Goal: Task Accomplishment & Management: Manage account settings

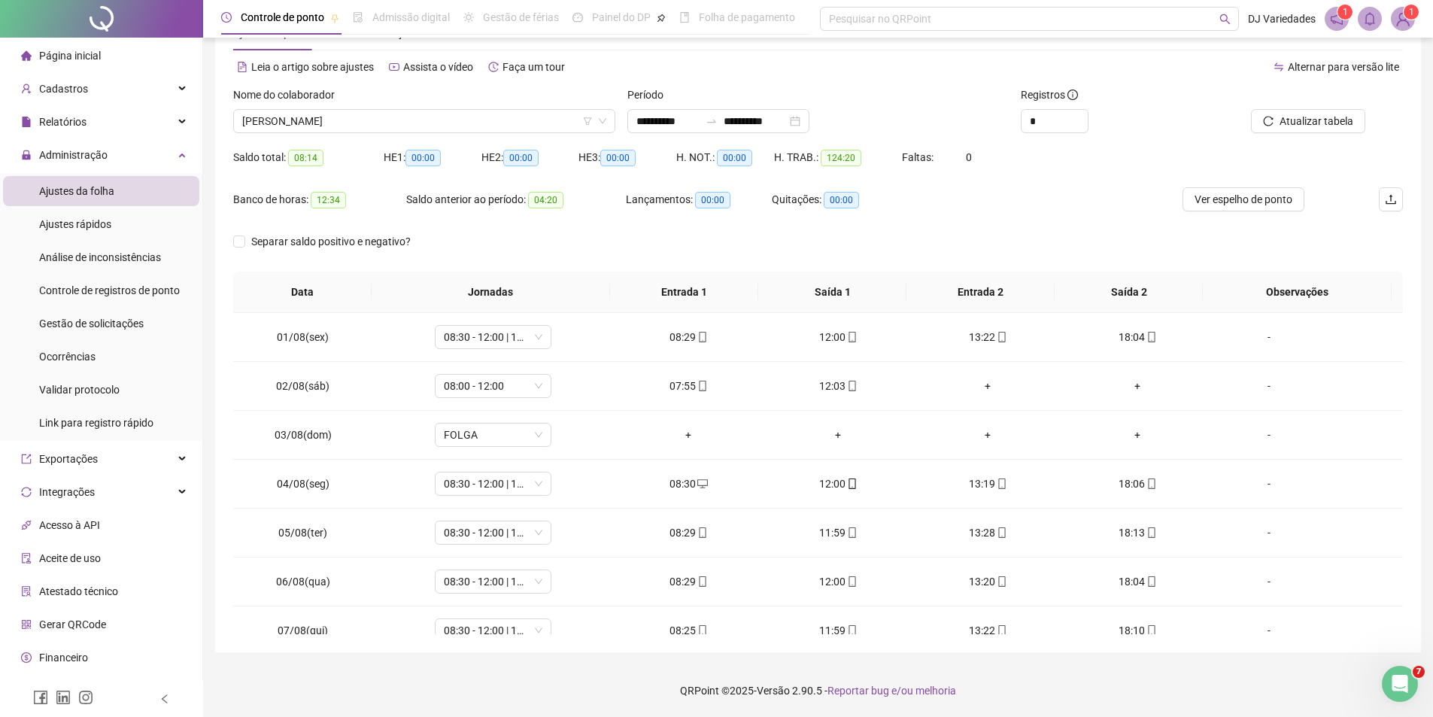
scroll to position [457, 0]
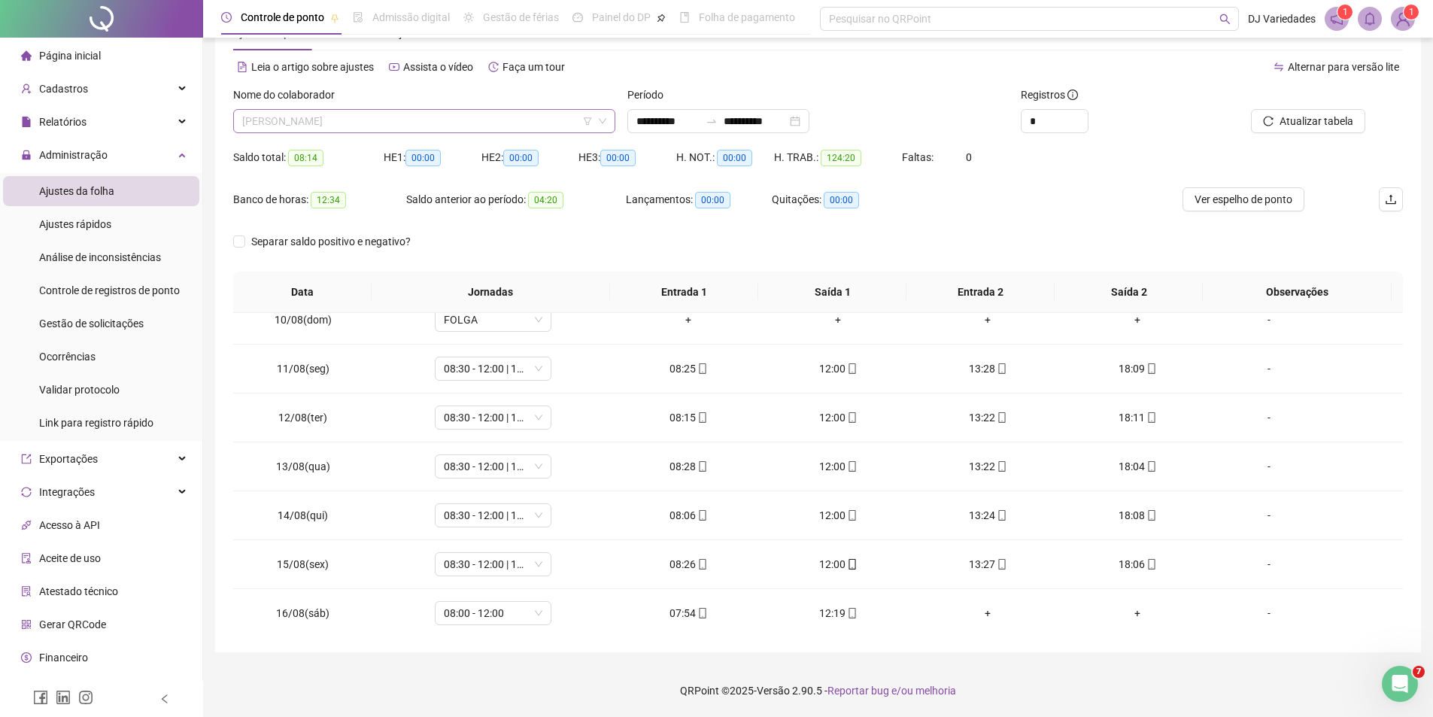
click at [388, 126] on span "[PERSON_NAME]" at bounding box center [424, 121] width 364 height 23
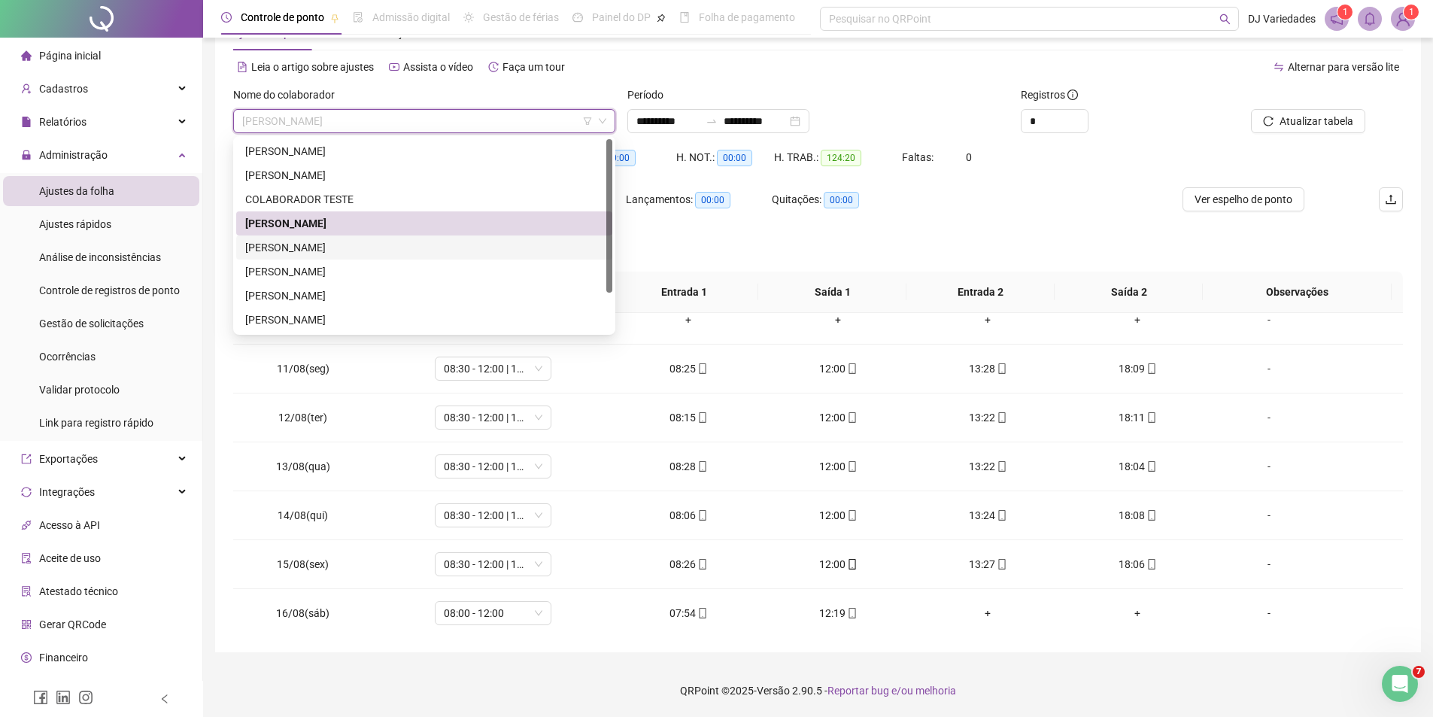
click at [354, 244] on div "[PERSON_NAME]" at bounding box center [424, 247] width 358 height 17
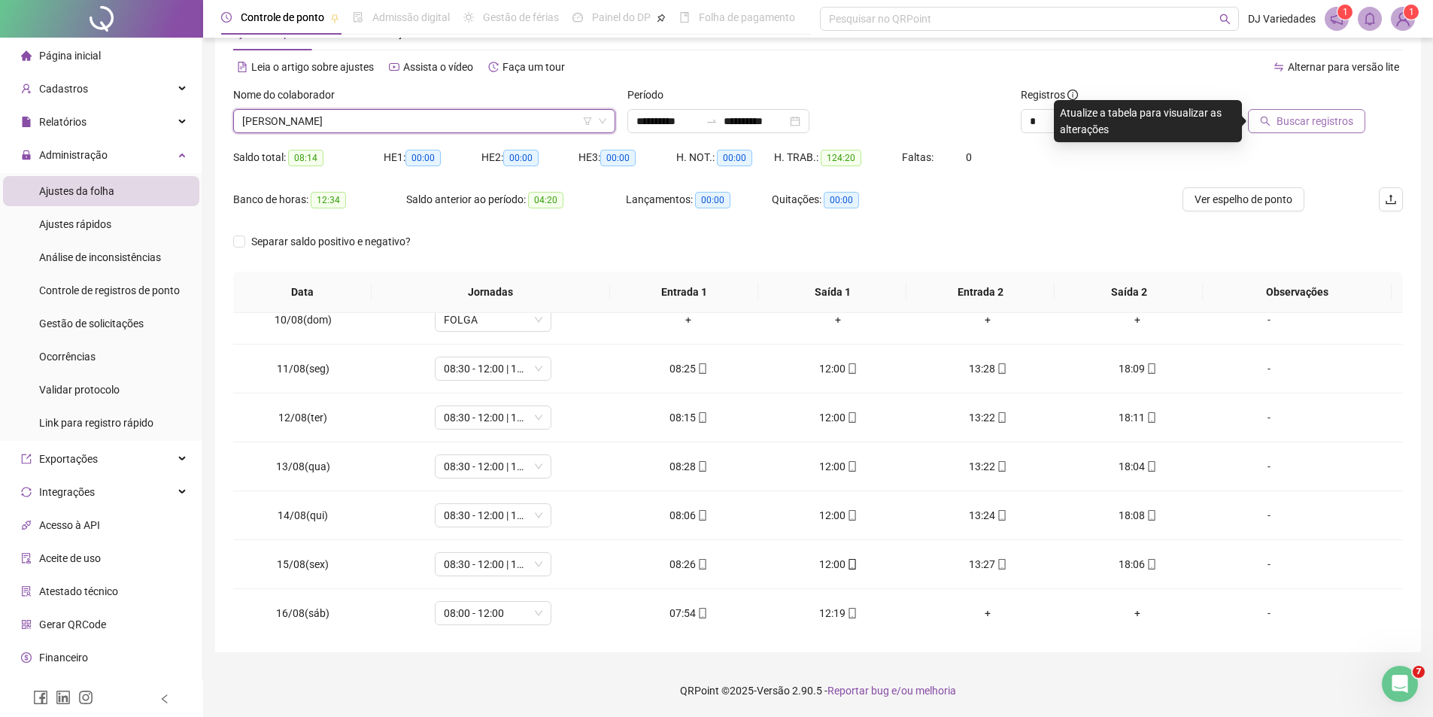
click at [1290, 116] on span "Buscar registros" at bounding box center [1315, 121] width 77 height 17
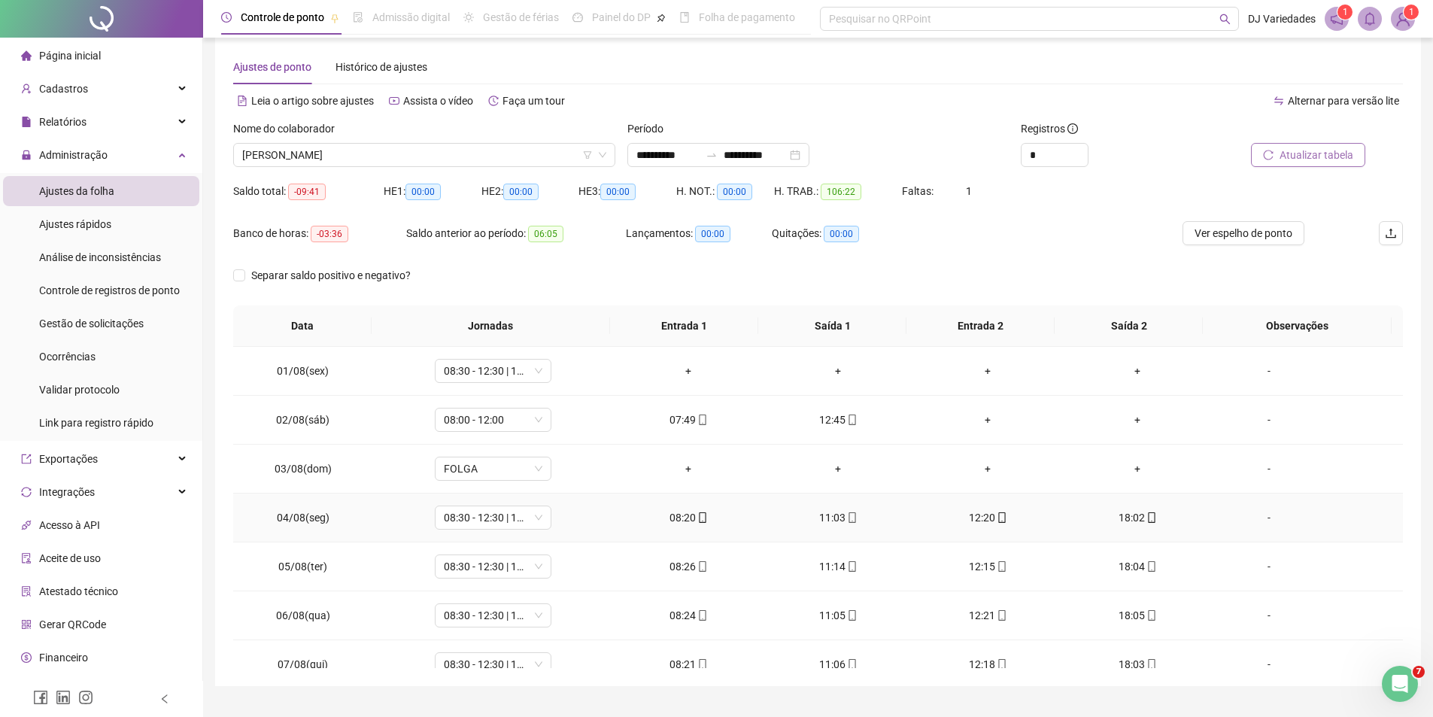
scroll to position [0, 0]
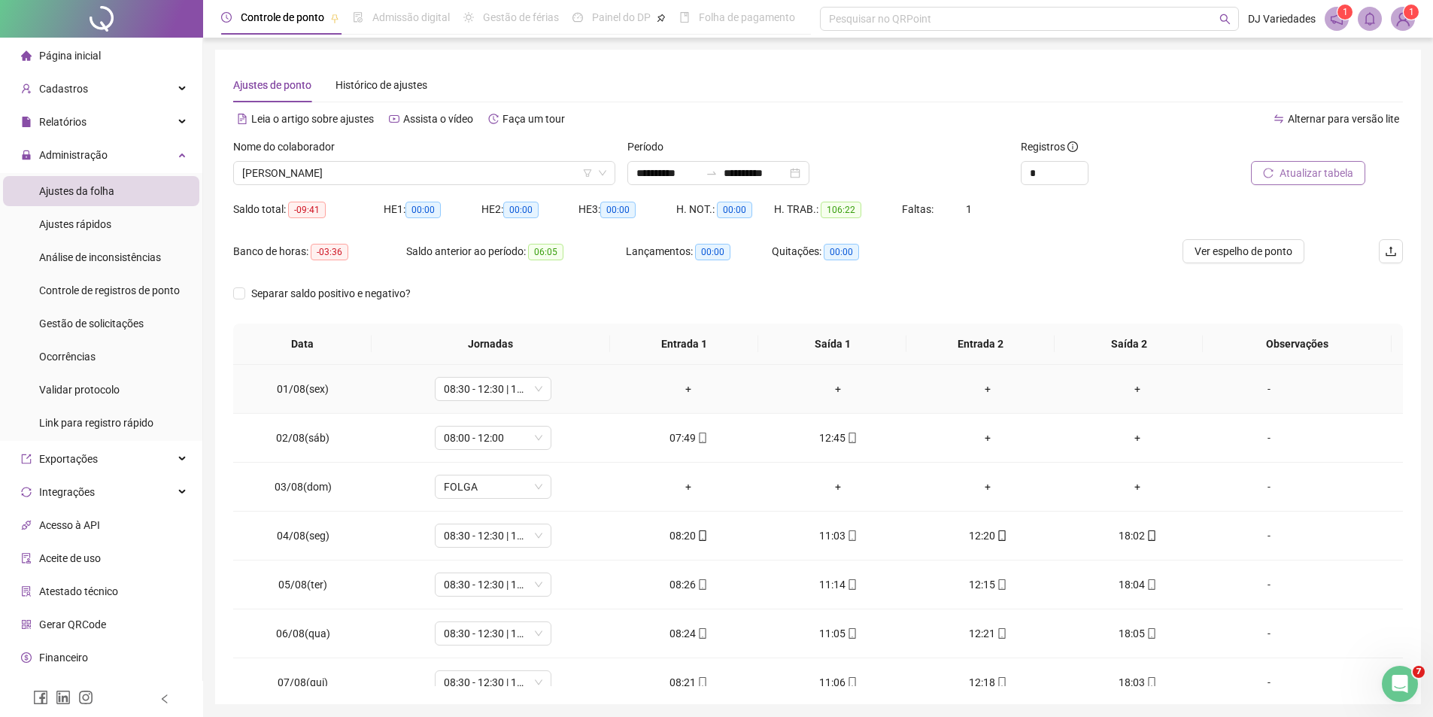
click at [513, 404] on td "08:30 - 12:30 | 14:00 - 18:00" at bounding box center [493, 389] width 241 height 49
click at [510, 391] on span "08:30 - 12:30 | 14:00 - 18:00" at bounding box center [493, 389] width 99 height 23
click at [493, 542] on div "Folga compensatória" at bounding box center [517, 538] width 127 height 17
click at [557, 354] on span "Sim" at bounding box center [561, 350] width 17 height 17
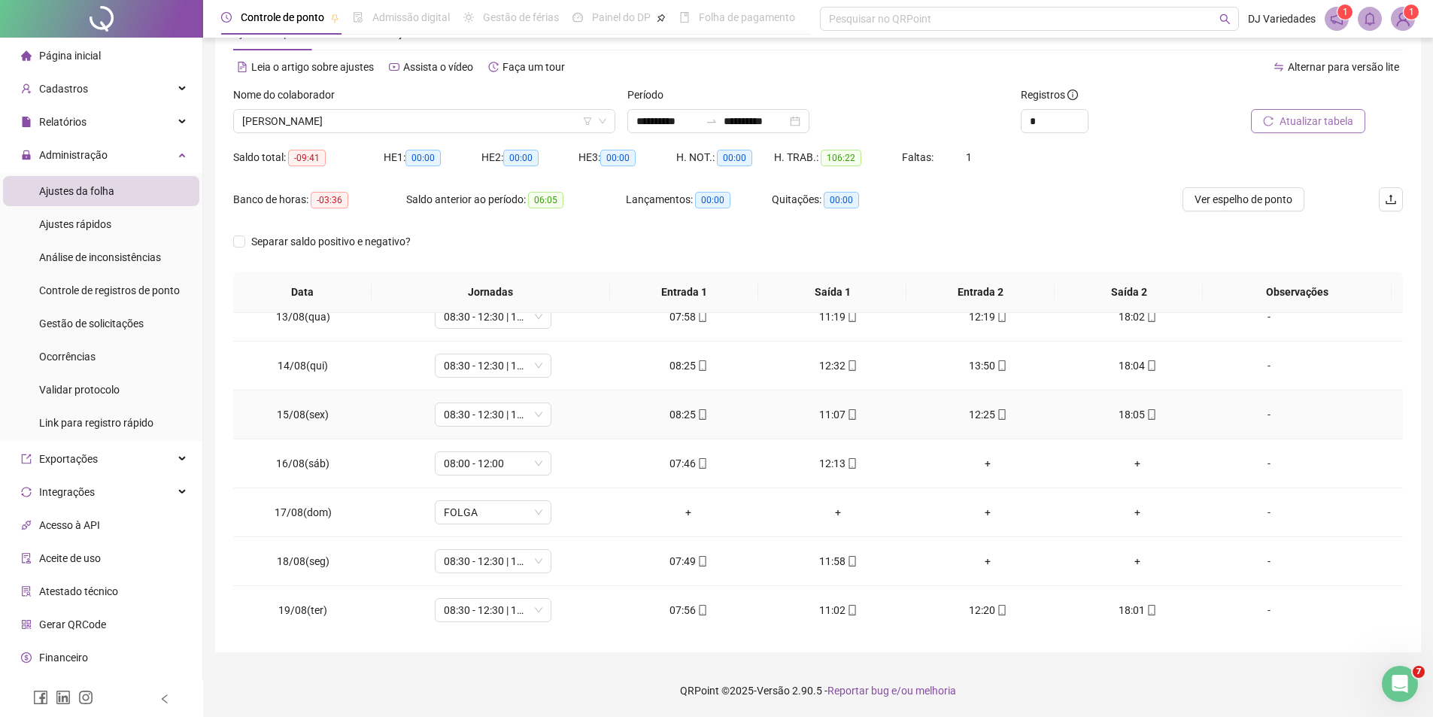
scroll to position [608, 0]
drag, startPoint x: 958, startPoint y: 564, endPoint x: 1178, endPoint y: 558, distance: 220.6
click at [1178, 558] on tr "18/08(seg) 08:30 - 12:30 | 14:00 - 18:00 07:49 11:58 + + -" at bounding box center [818, 561] width 1170 height 49
click at [491, 566] on span "08:30 - 12:30 | 14:00 - 18:00" at bounding box center [493, 560] width 99 height 23
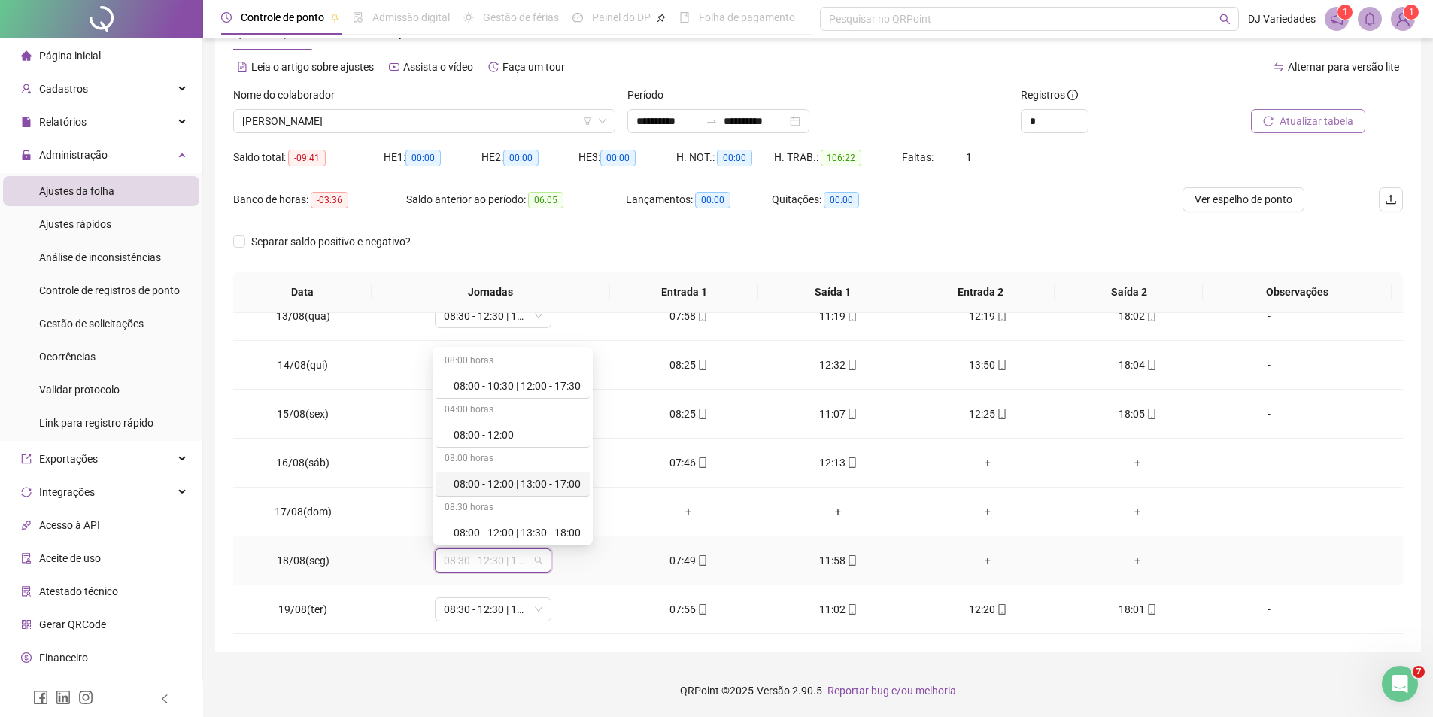
scroll to position [602, 0]
click at [491, 515] on div "Folga compensatória" at bounding box center [517, 517] width 127 height 17
click at [564, 514] on span "Sim" at bounding box center [561, 521] width 17 height 17
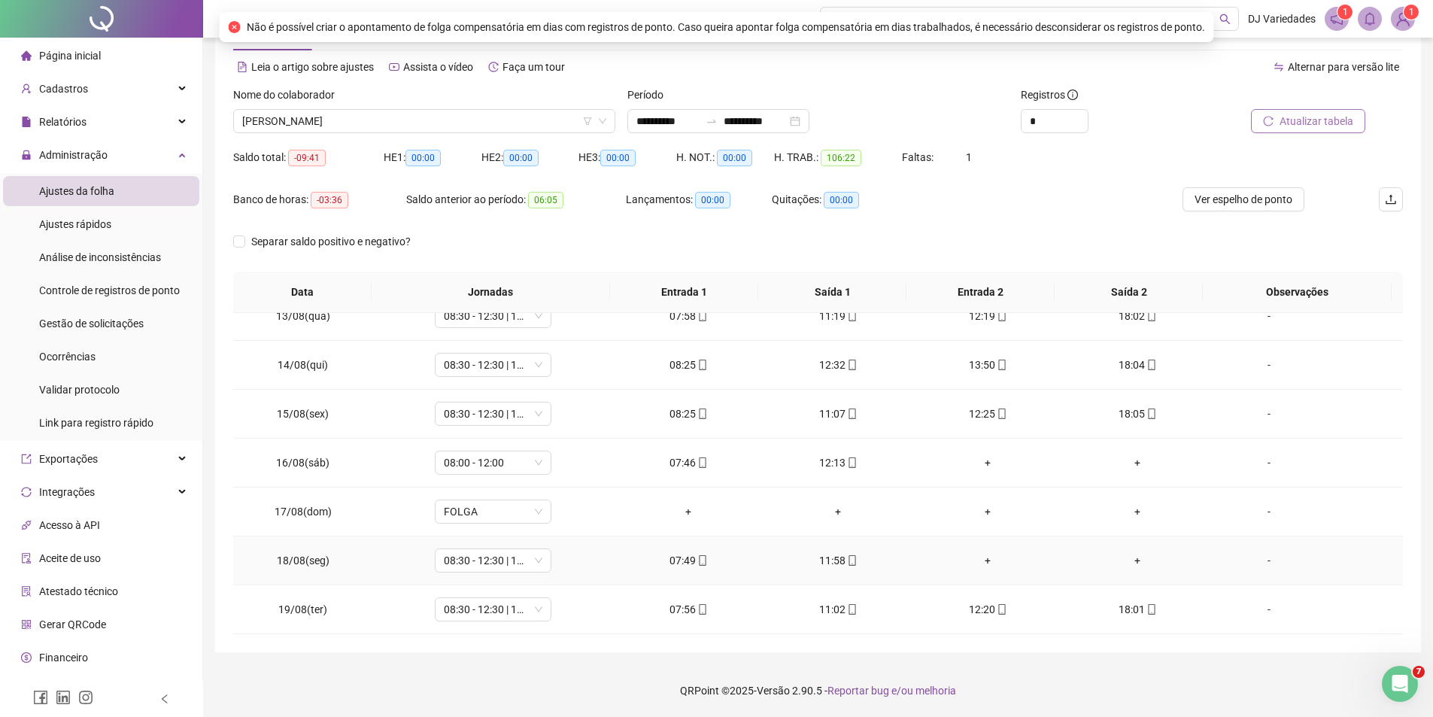
click at [1265, 555] on div "-" at bounding box center [1269, 560] width 89 height 17
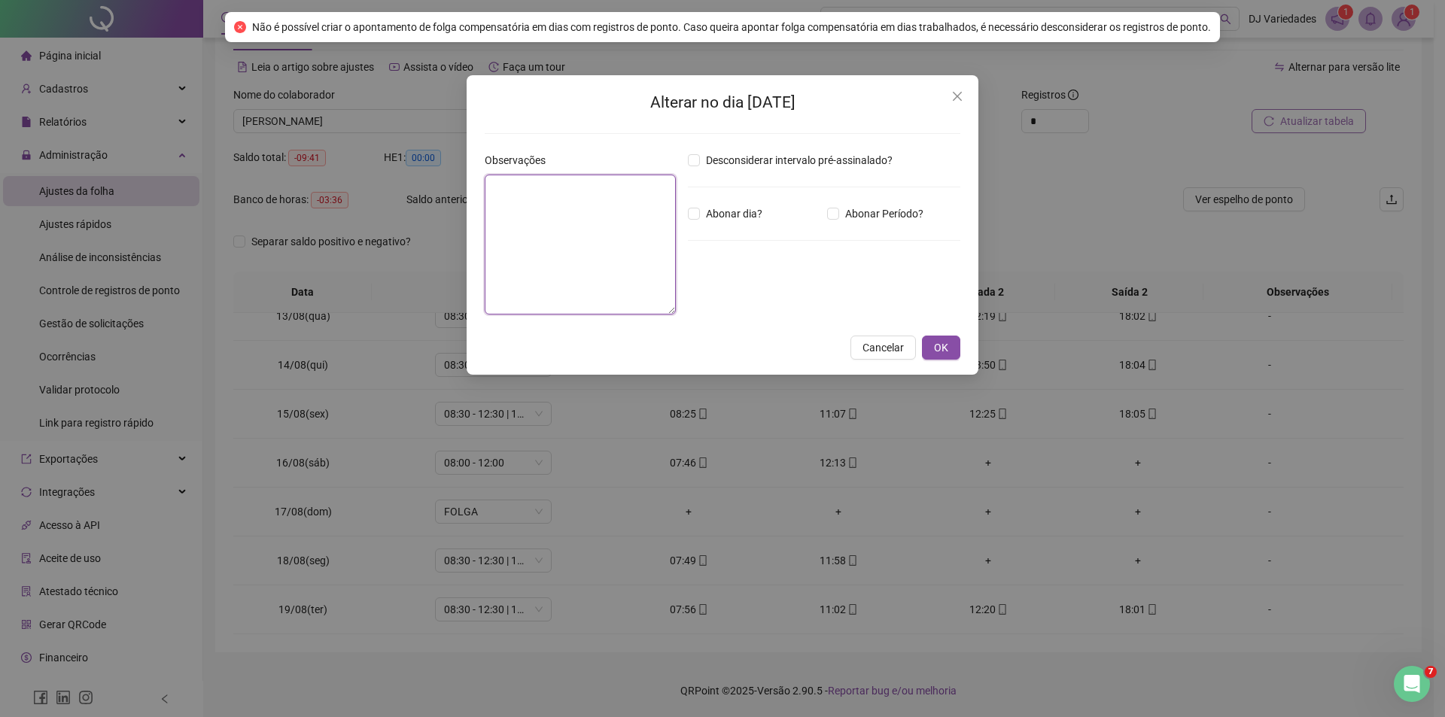
click at [594, 242] on textarea at bounding box center [580, 245] width 191 height 140
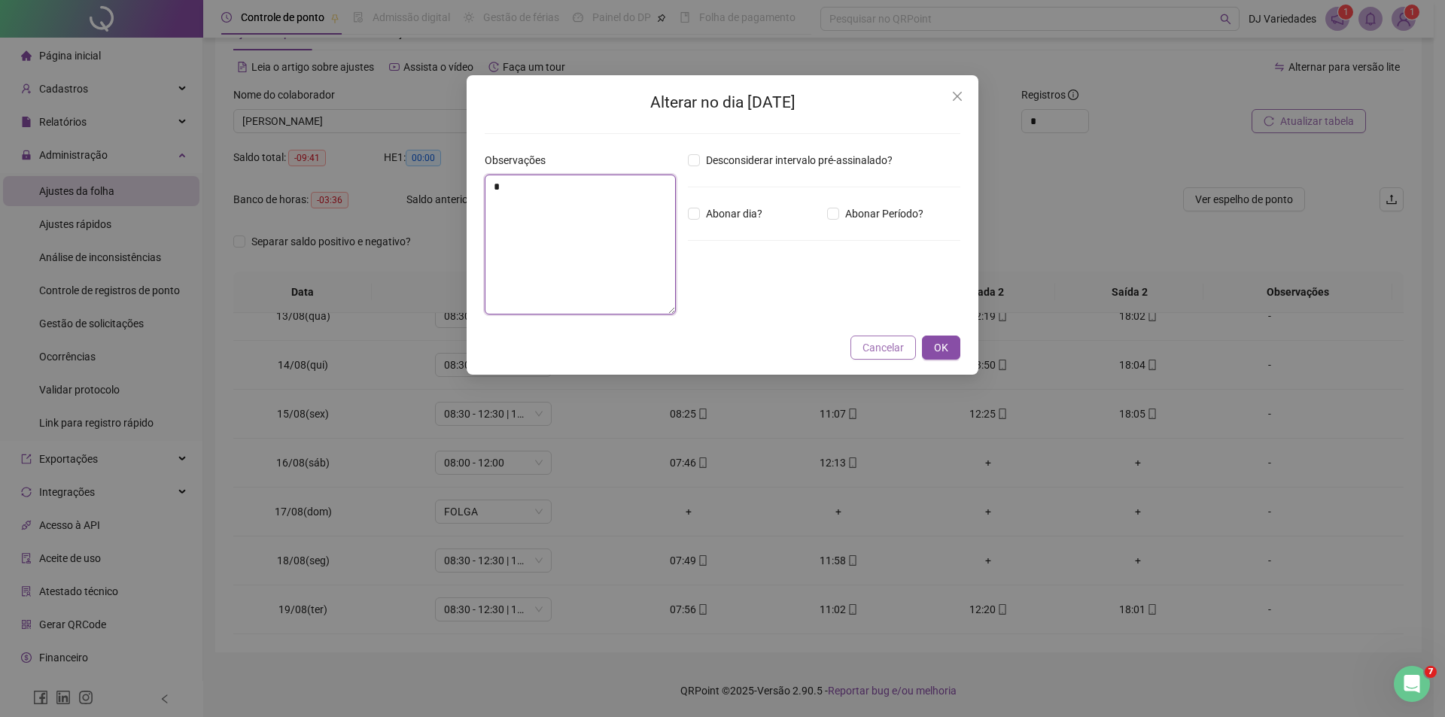
type textarea "*"
click at [856, 339] on button "Cancelar" at bounding box center [882, 348] width 65 height 24
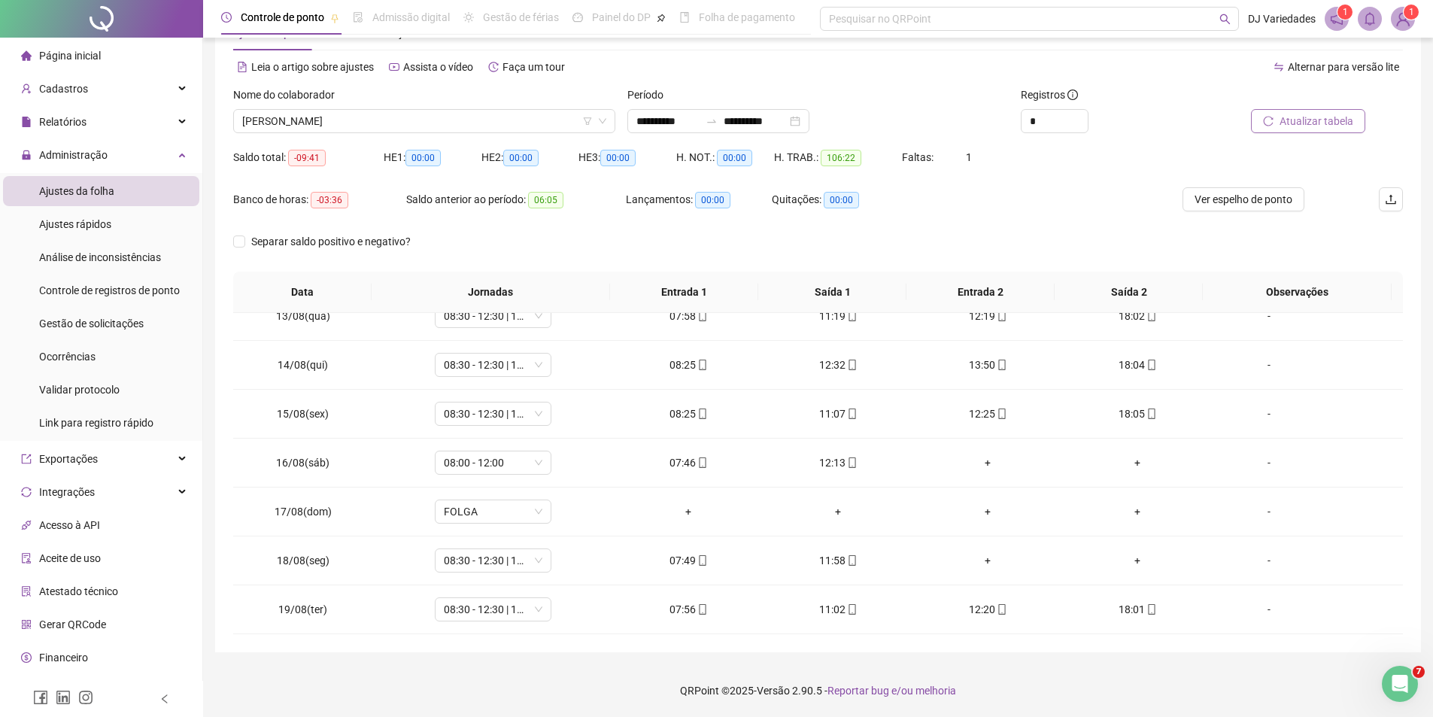
click at [1272, 126] on icon "reload" at bounding box center [1269, 121] width 10 height 10
click at [105, 122] on div "Relatórios" at bounding box center [101, 122] width 196 height 30
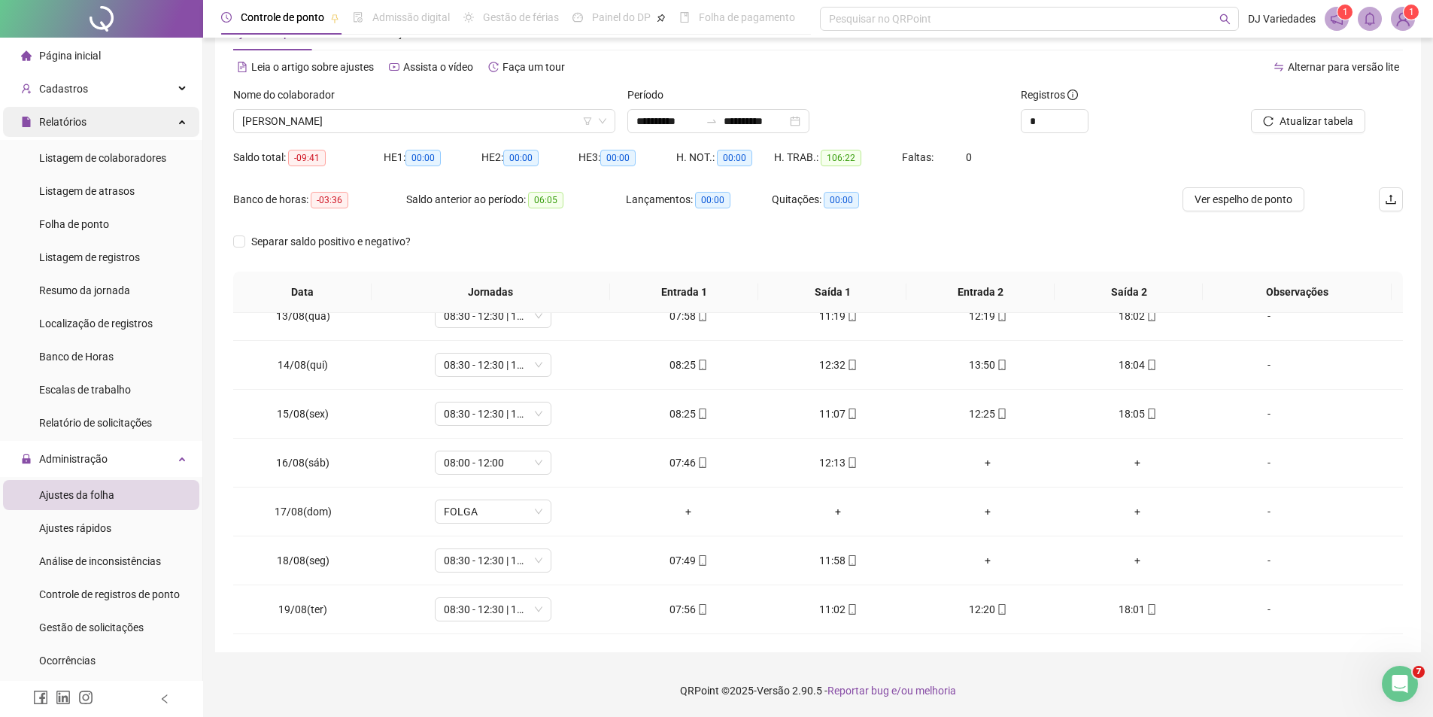
click at [150, 120] on div "Relatórios" at bounding box center [101, 122] width 196 height 30
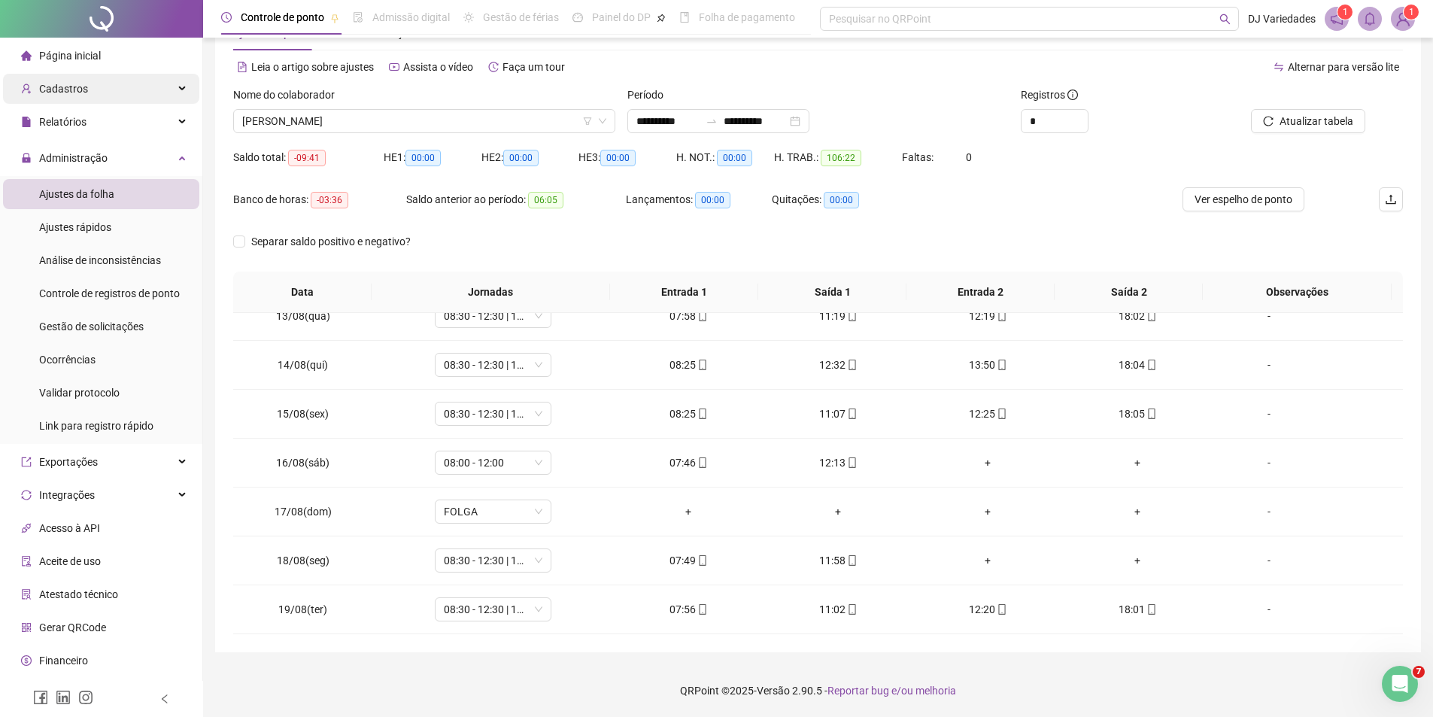
click at [144, 75] on div "Cadastros" at bounding box center [101, 89] width 196 height 30
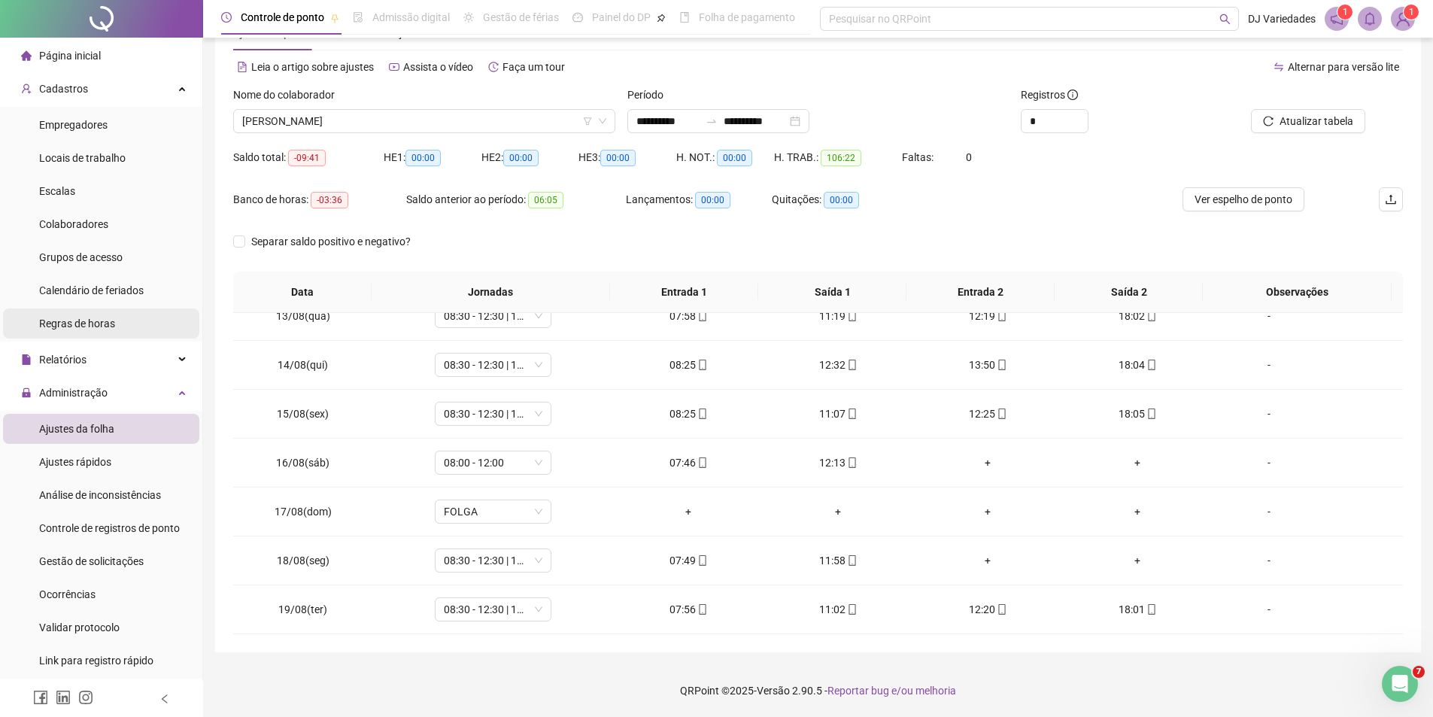
click at [92, 329] on span "Regras de horas" at bounding box center [77, 324] width 76 height 12
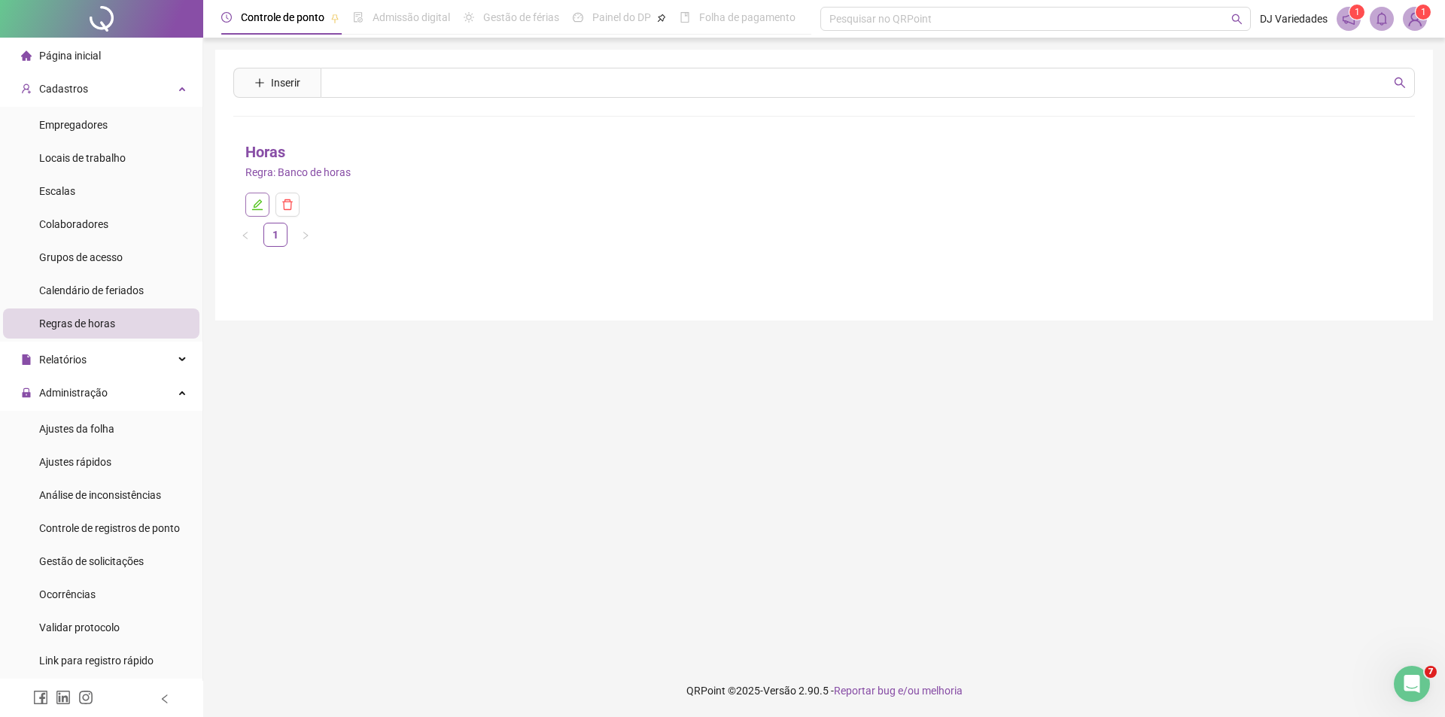
click at [254, 198] on button "button" at bounding box center [257, 205] width 24 height 24
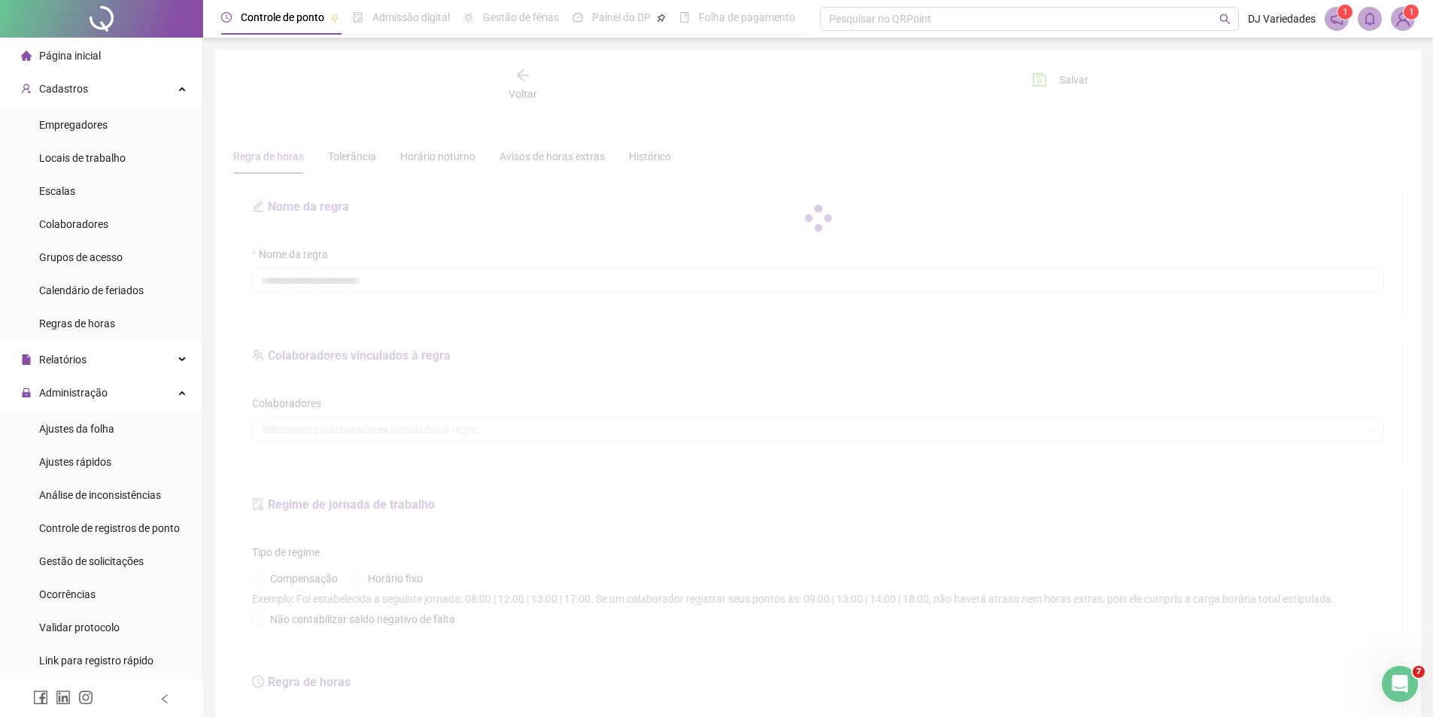
type input "*****"
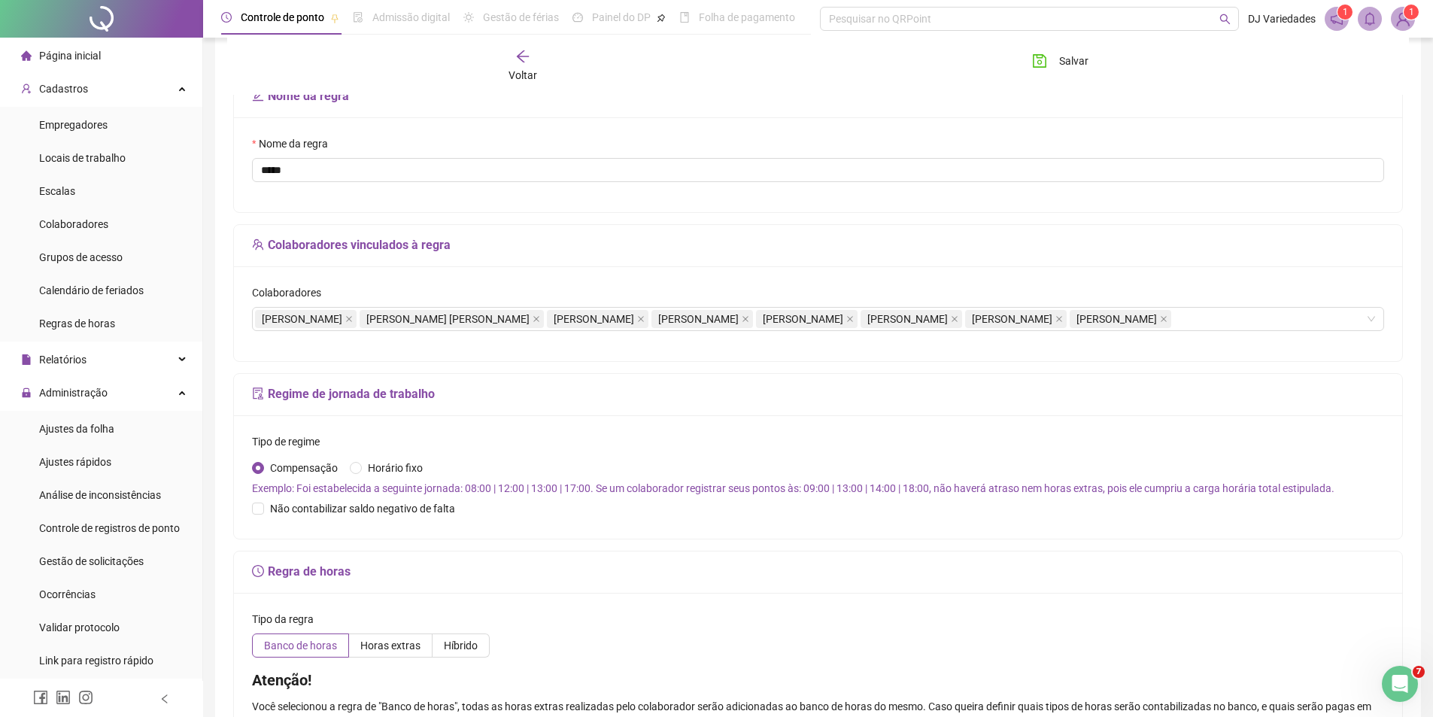
scroll to position [150, 0]
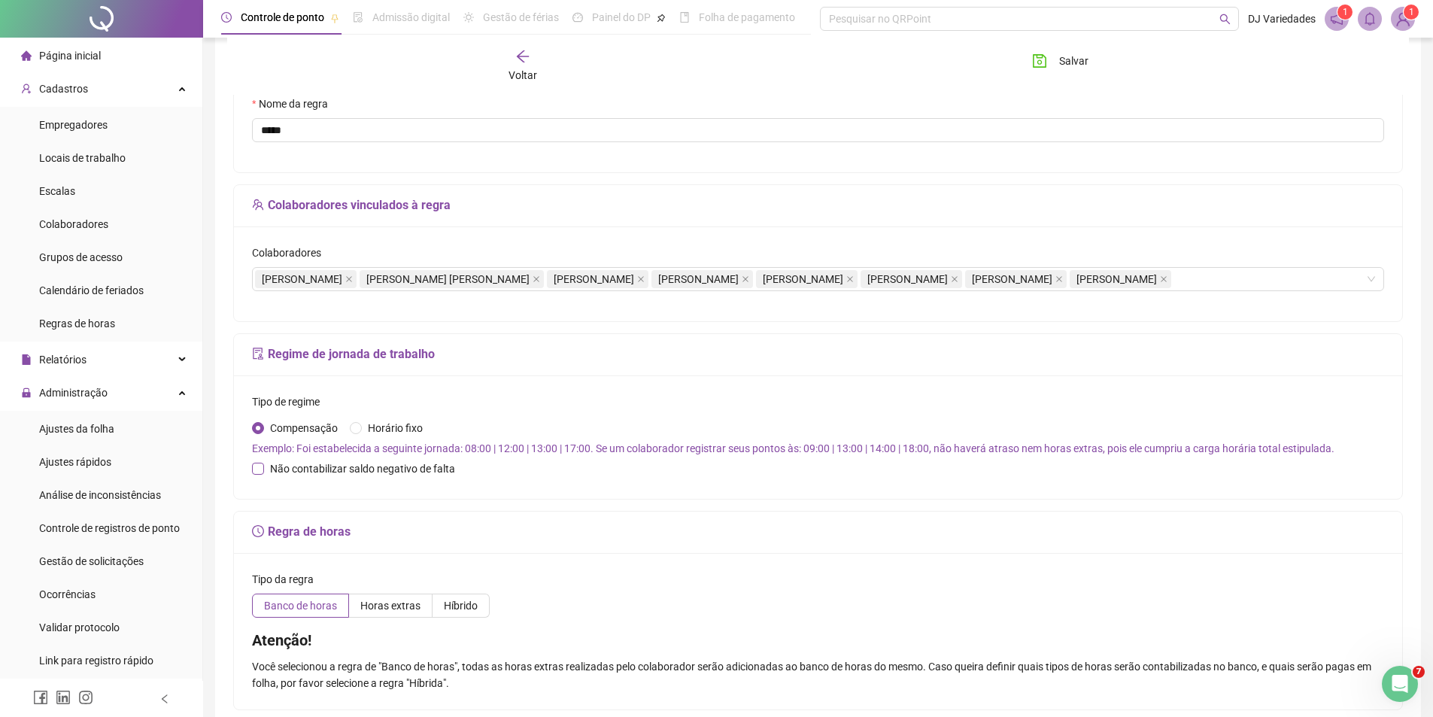
click at [305, 477] on span "Não contabilizar saldo negativo de falta" at bounding box center [362, 469] width 197 height 17
click at [1055, 59] on button "Salvar" at bounding box center [1060, 61] width 79 height 24
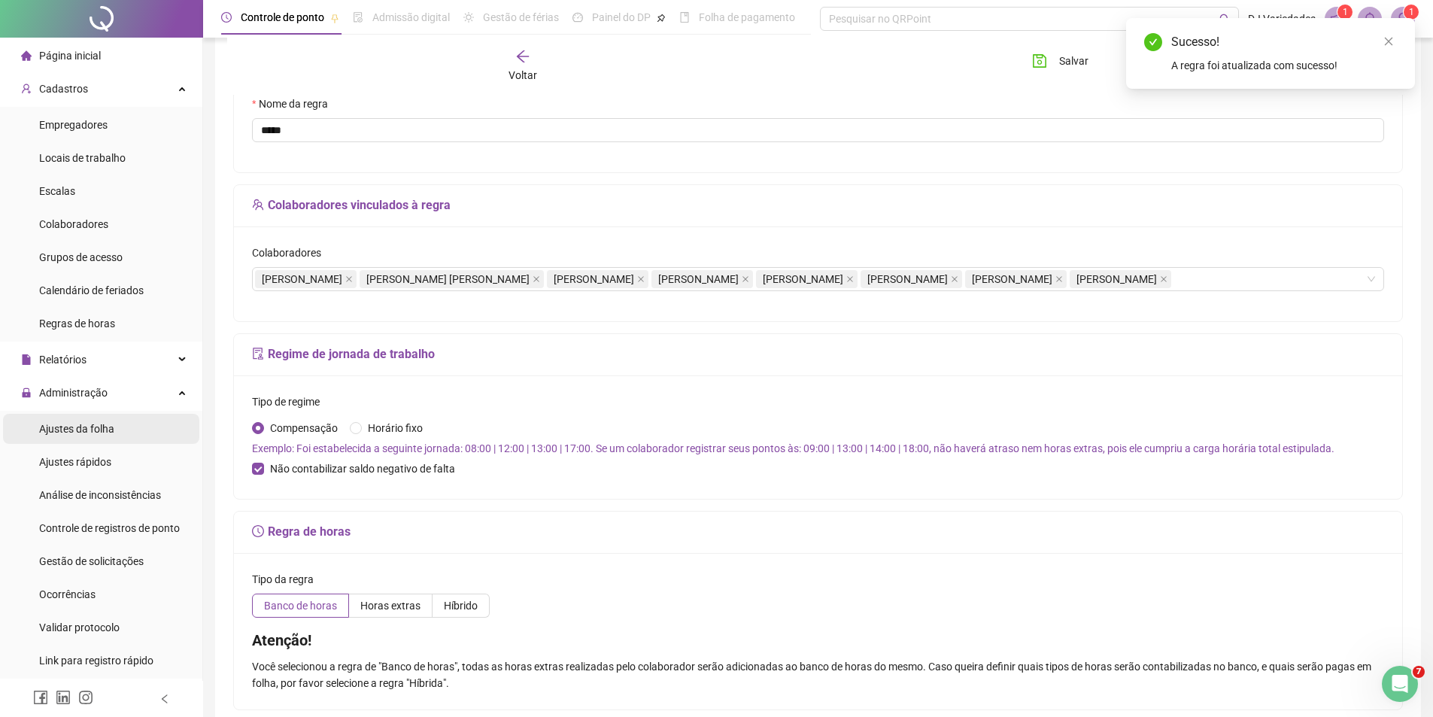
click at [114, 436] on li "Ajustes da folha" at bounding box center [101, 429] width 196 height 30
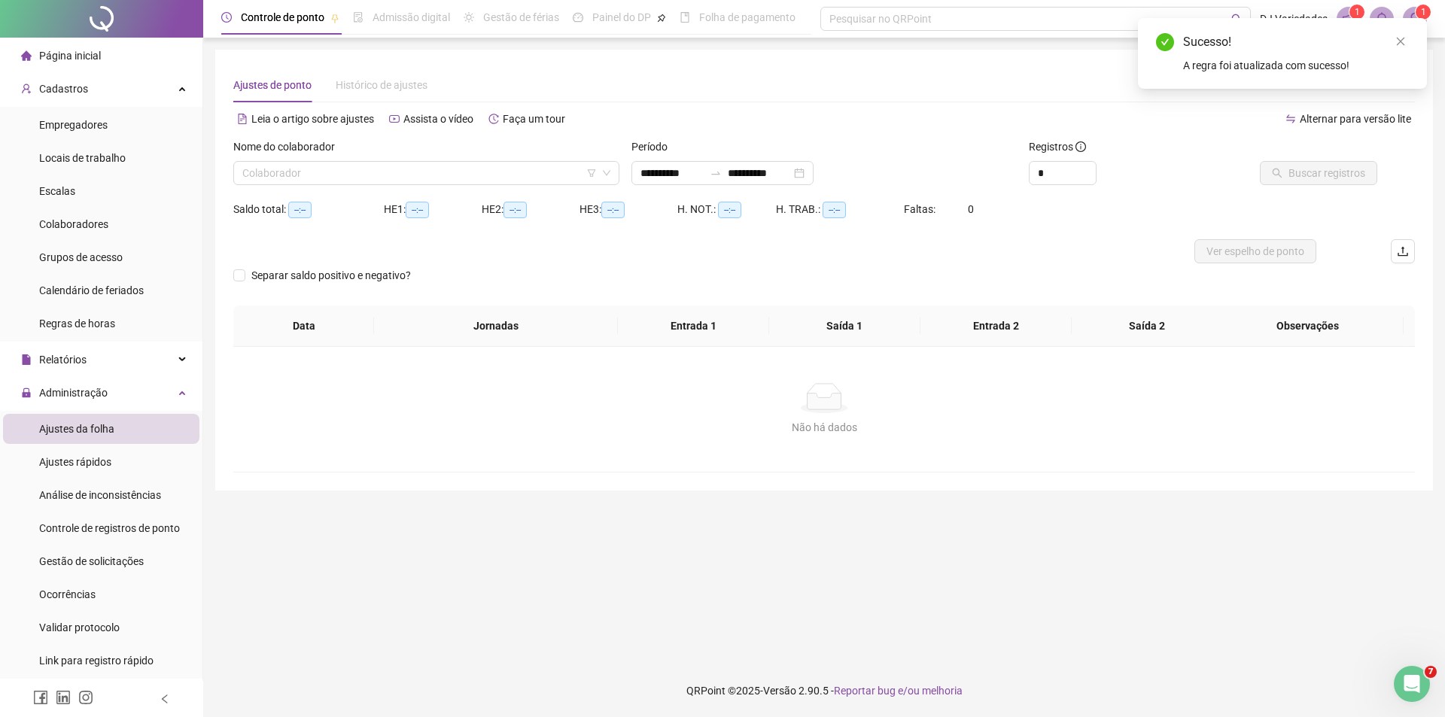
type input "**********"
click at [291, 178] on input "search" at bounding box center [419, 173] width 354 height 23
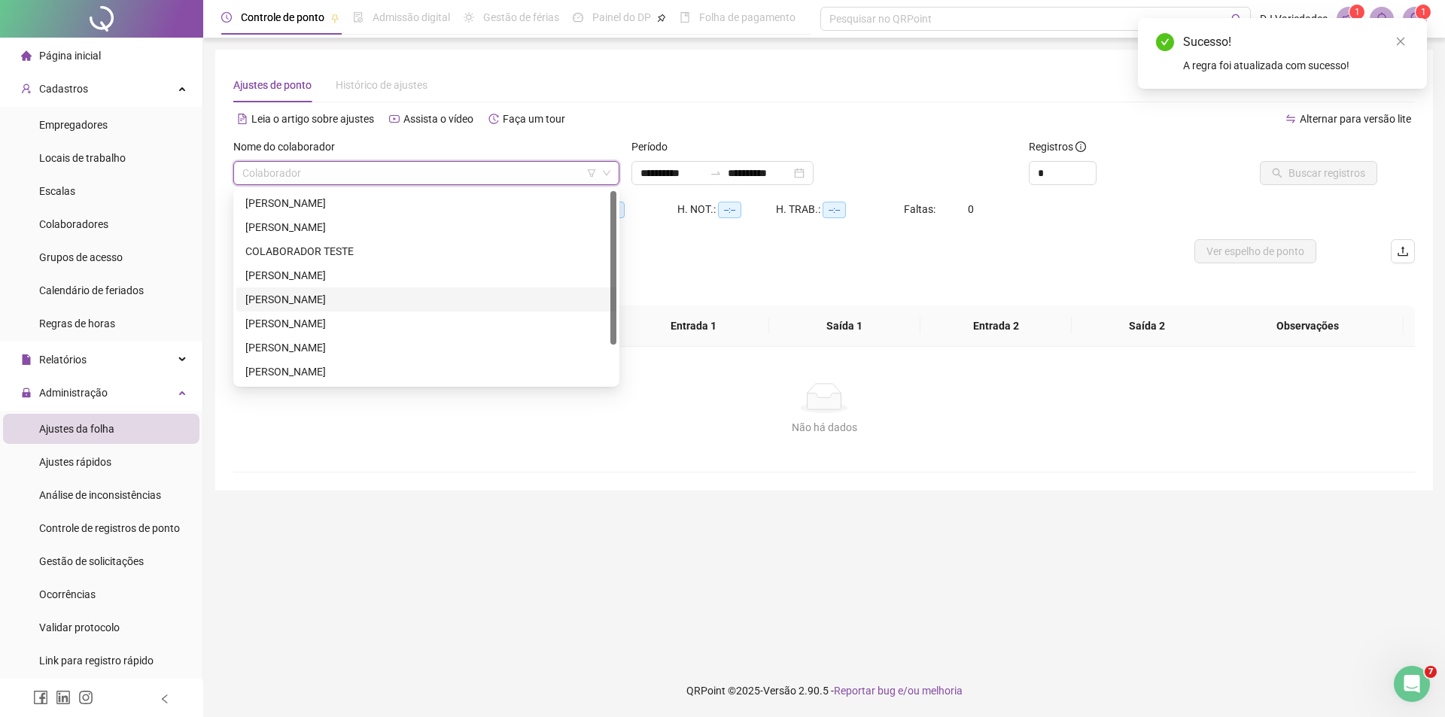
click at [318, 297] on div "[PERSON_NAME]" at bounding box center [426, 299] width 362 height 17
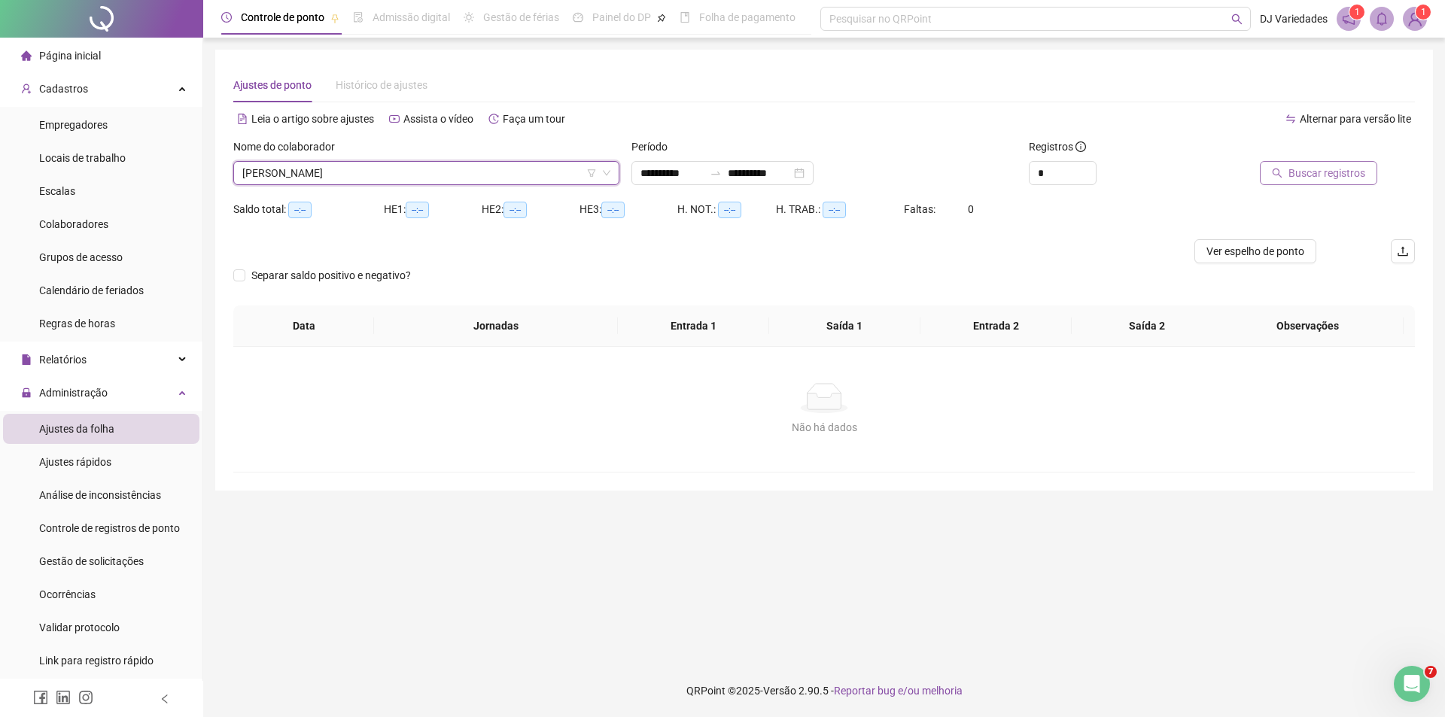
click at [1330, 174] on span "Buscar registros" at bounding box center [1326, 173] width 77 height 17
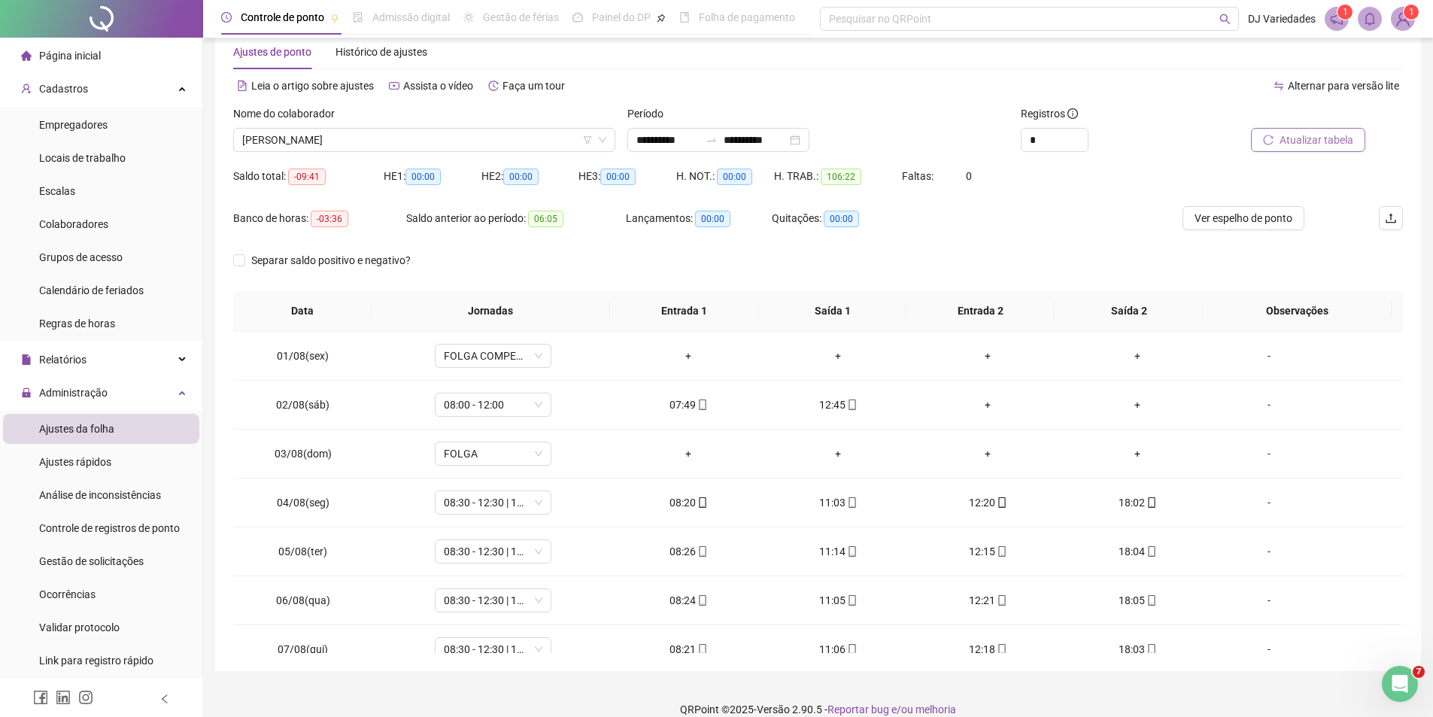
scroll to position [52, 0]
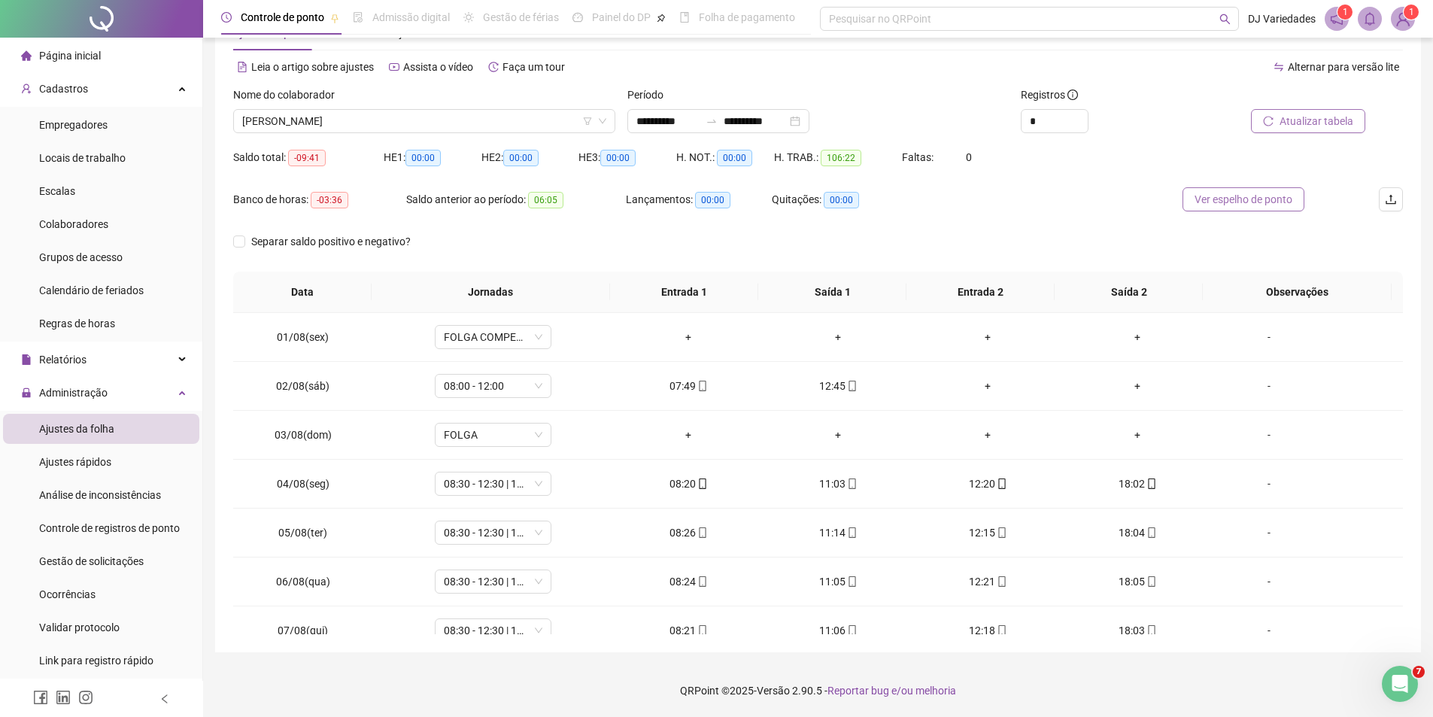
click at [1251, 192] on span "Ver espelho de ponto" at bounding box center [1244, 199] width 98 height 17
click at [98, 331] on div "Regras de horas" at bounding box center [77, 324] width 76 height 30
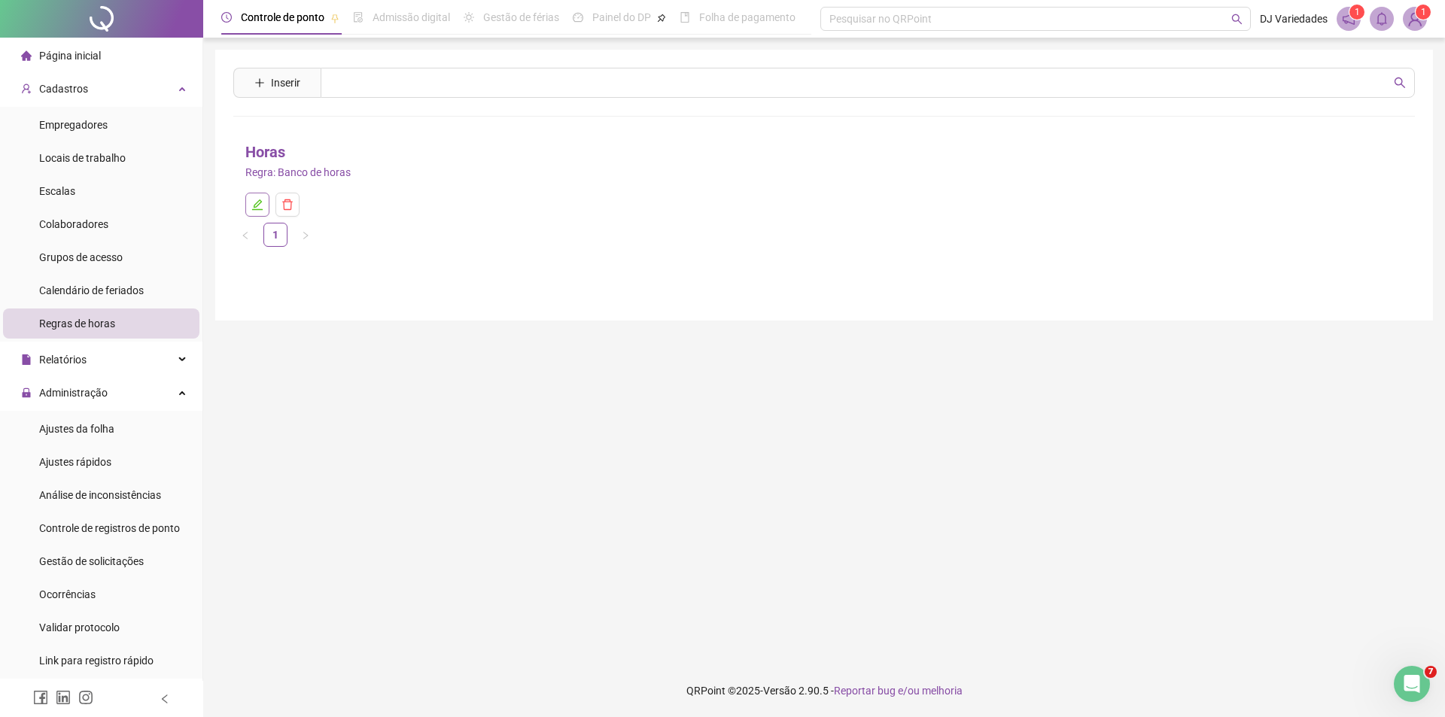
click at [250, 196] on button "button" at bounding box center [257, 205] width 24 height 24
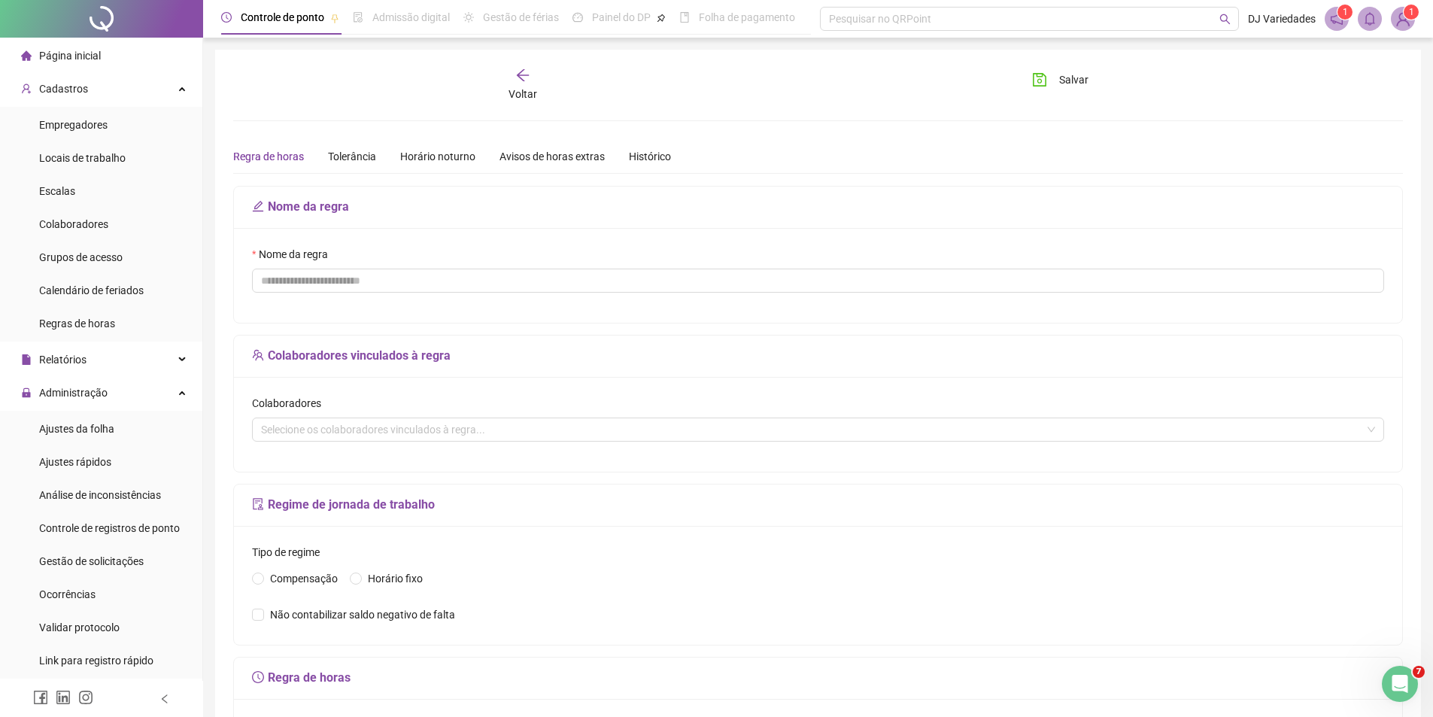
type input "*****"
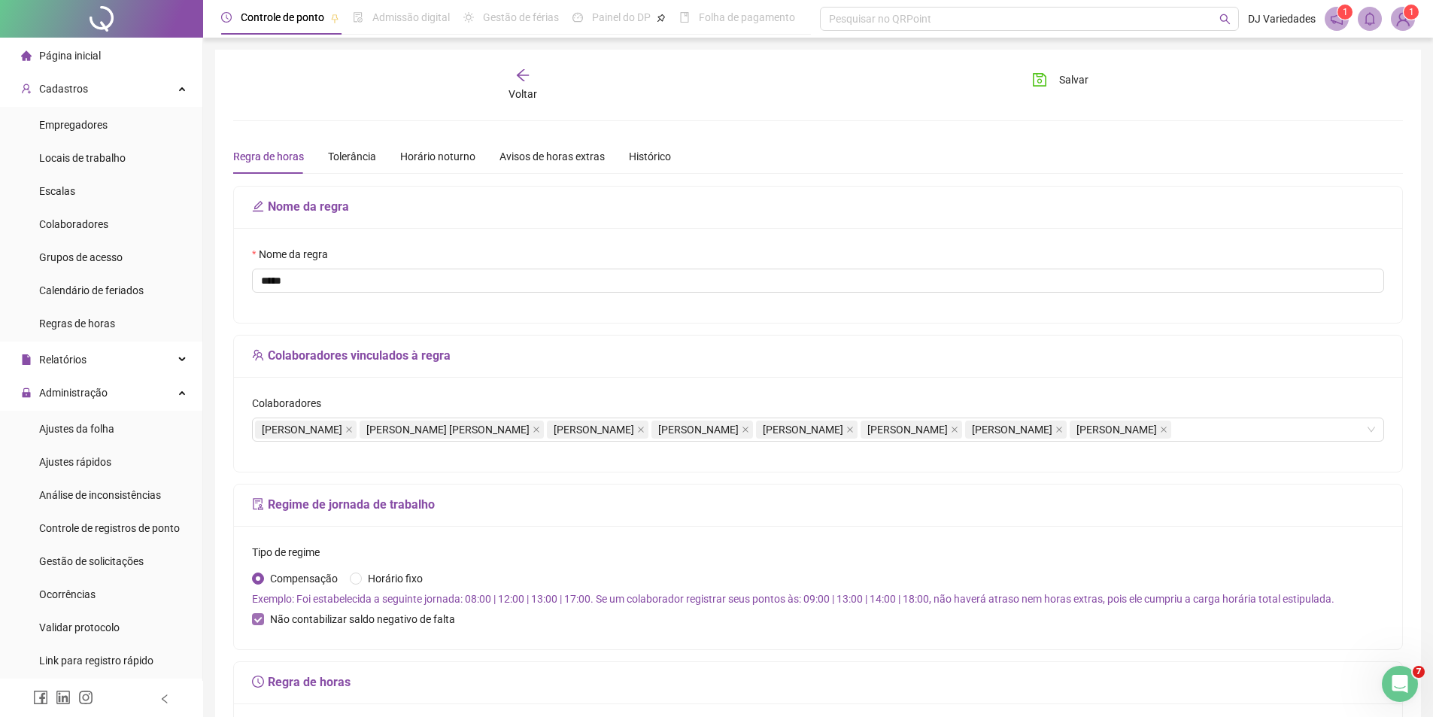
click at [296, 628] on span "Não contabilizar saldo negativo de falta" at bounding box center [362, 619] width 197 height 17
click at [1065, 73] on span "Salvar" at bounding box center [1073, 79] width 29 height 17
click at [509, 440] on div "[PERSON_NAME] [PERSON_NAME] [PERSON_NAME] [PERSON_NAME]" at bounding box center [716, 429] width 923 height 21
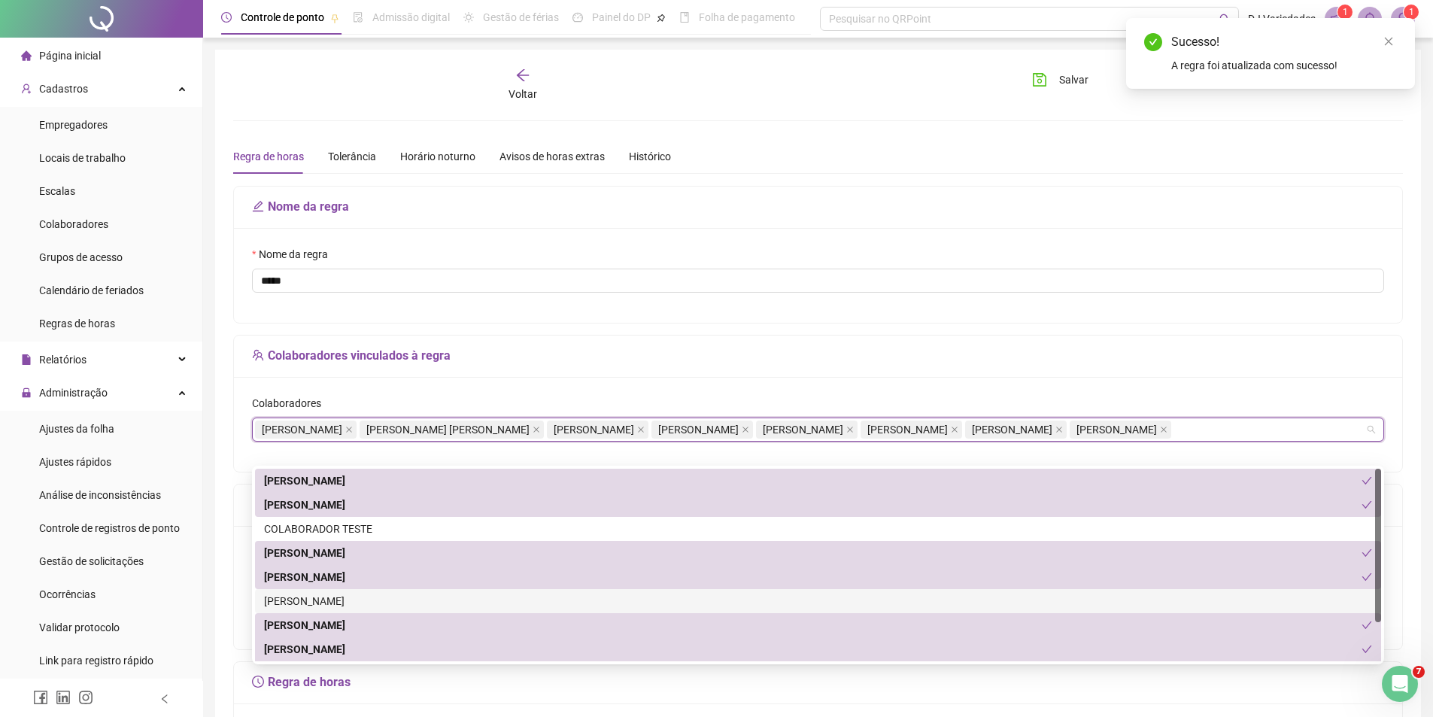
click at [410, 597] on div "[PERSON_NAME]" at bounding box center [818, 601] width 1108 height 17
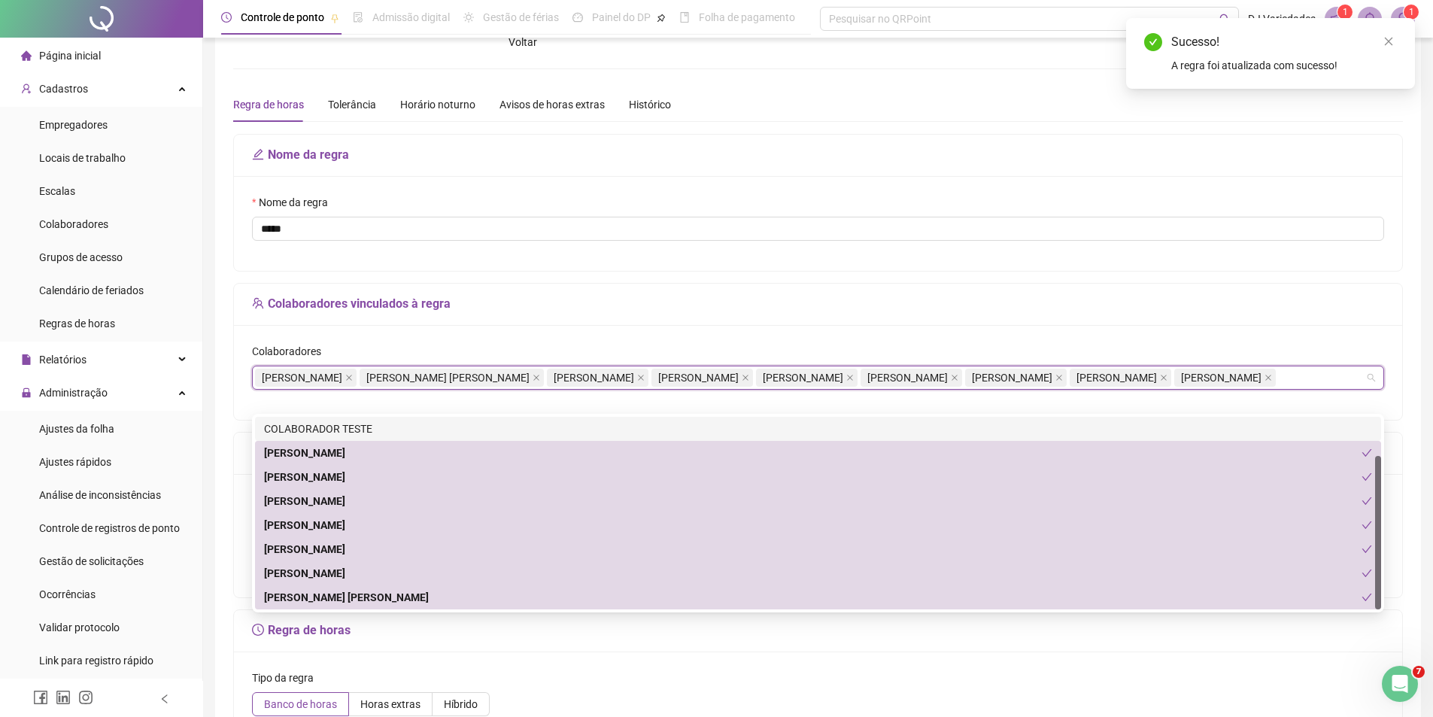
scroll to position [75, 0]
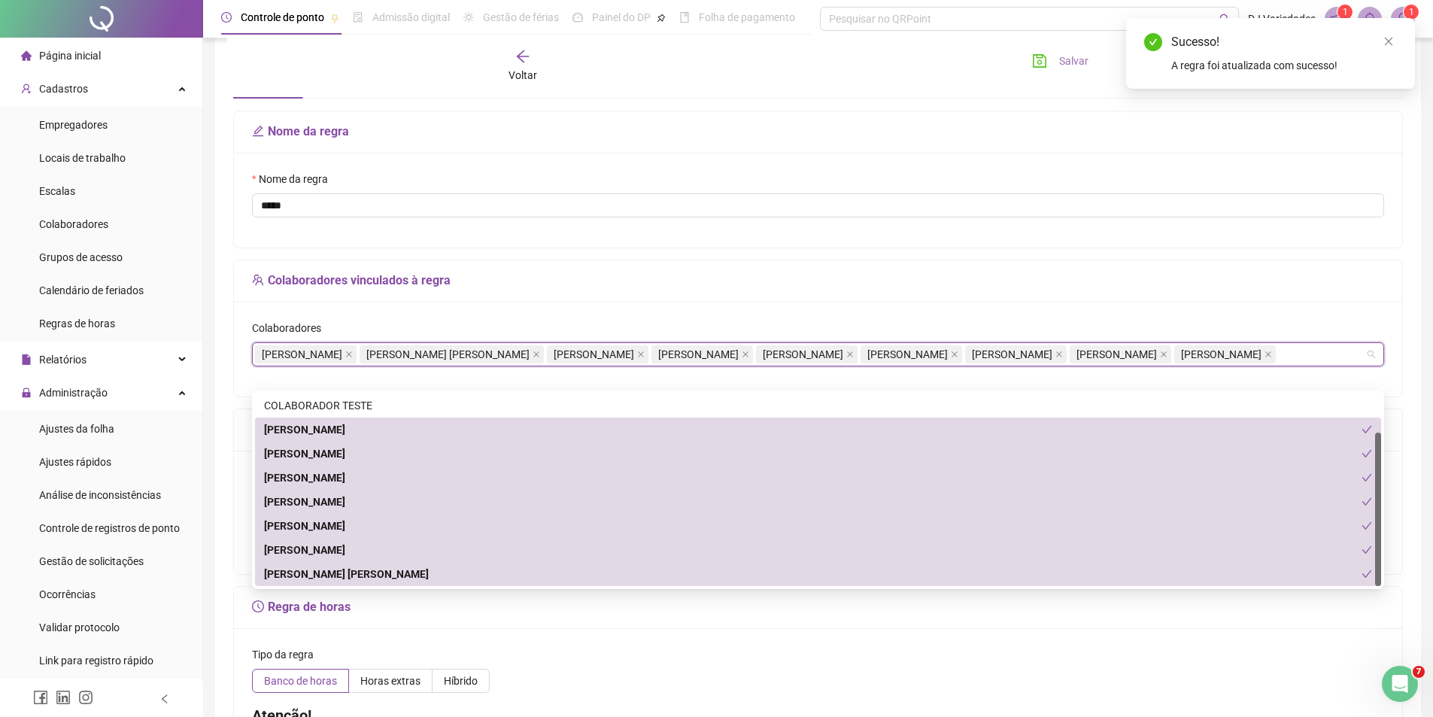
click at [1070, 61] on span "Salvar" at bounding box center [1073, 61] width 29 height 17
